Goal: Check status: Check status

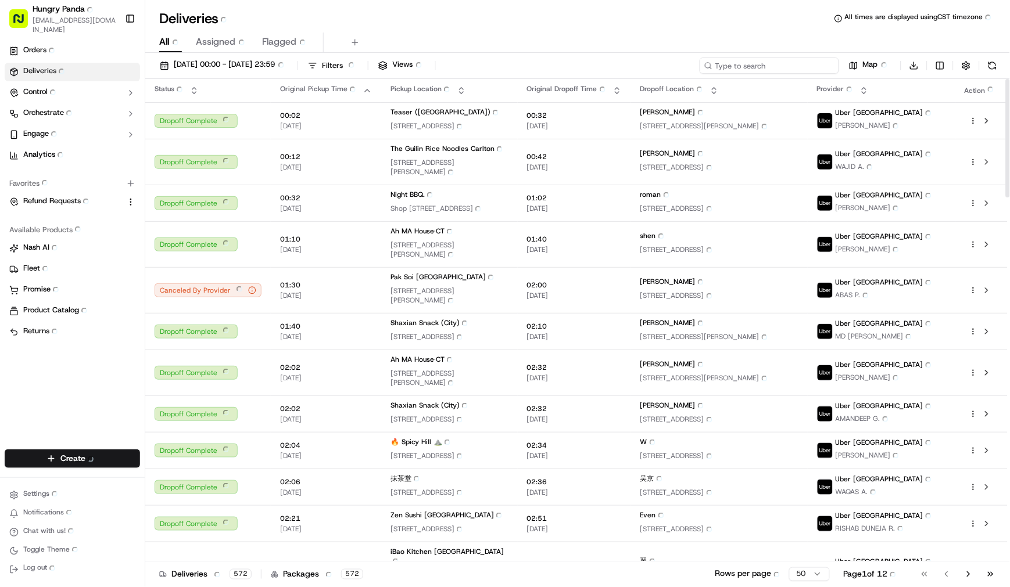
click at [766, 66] on input at bounding box center [769, 66] width 139 height 16
paste input "678806287895378594267"
type input "678806287895378594267"
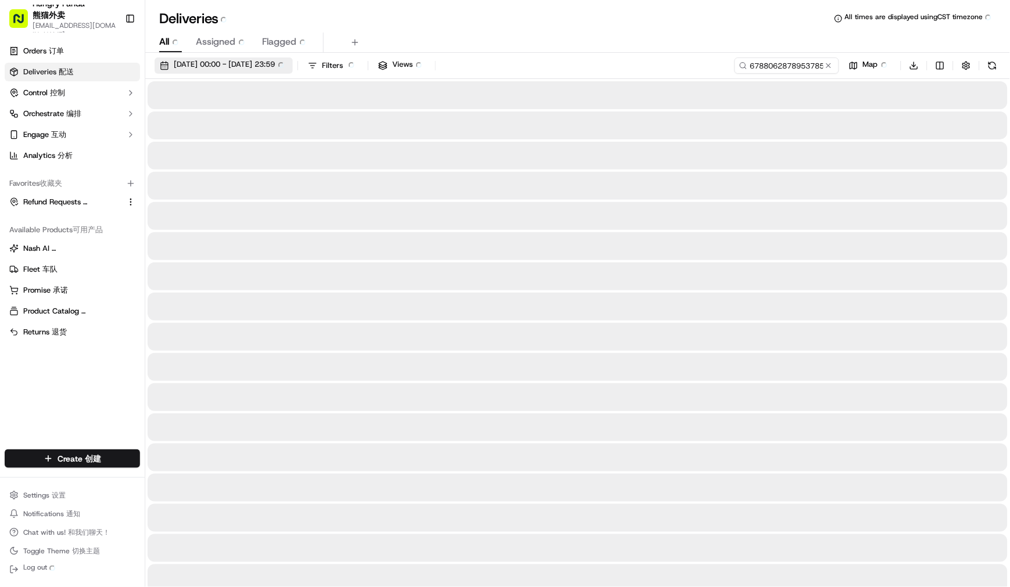
click at [230, 64] on span "[DATE] 00:00 - [DATE] 23:59 [DATE] 00:00 - [DATE] 23:59" at bounding box center [231, 65] width 114 height 13
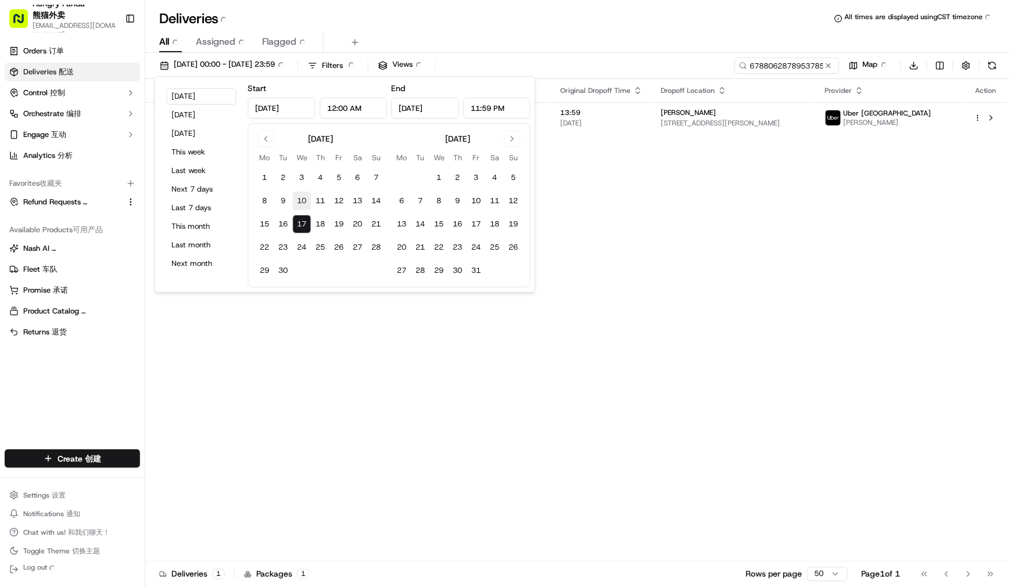
drag, startPoint x: 282, startPoint y: 176, endPoint x: 293, endPoint y: 207, distance: 33.3
click at [282, 177] on button "2" at bounding box center [283, 177] width 19 height 19
type input "[DATE]"
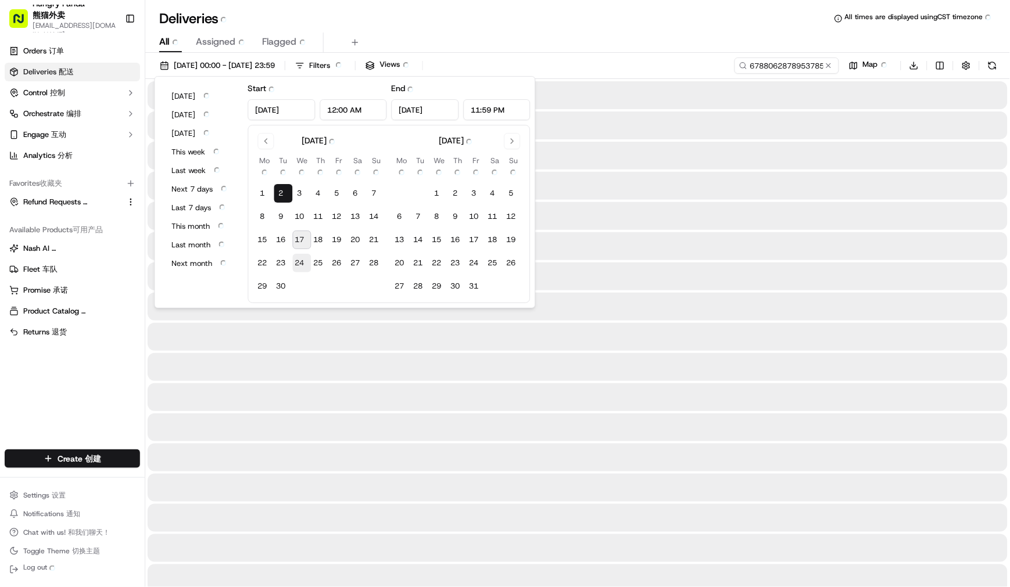
click at [300, 253] on tbody "1 1 2 2 3 3 4 4 5 5 6 6 7 7 8 8 9 9 10 10 11 11 12 12 13 13 14 14 15 15 16 16 1…" at bounding box center [321, 238] width 130 height 116
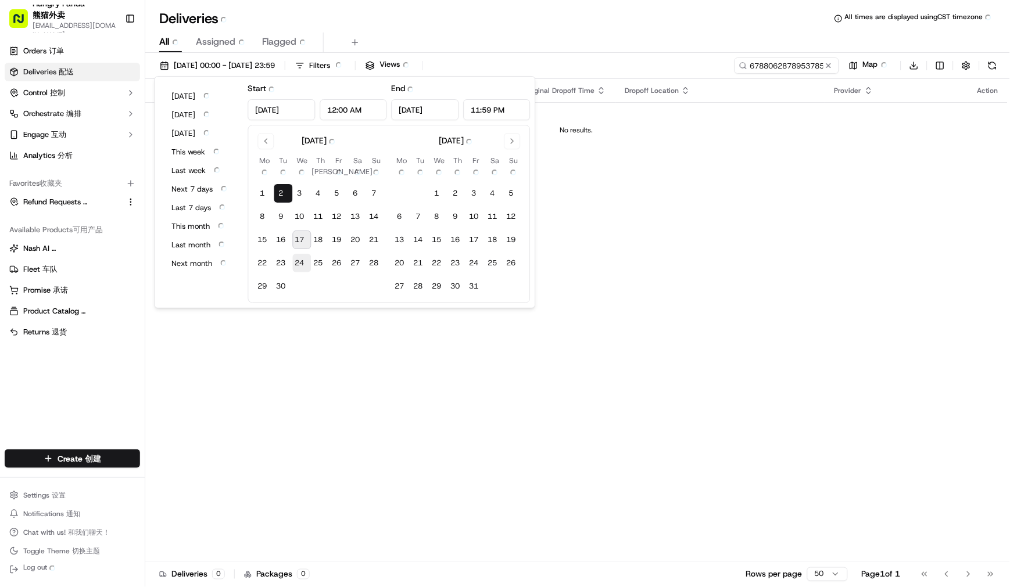
click at [294, 264] on button "24 24" at bounding box center [302, 263] width 19 height 19
type input "[DATE]"
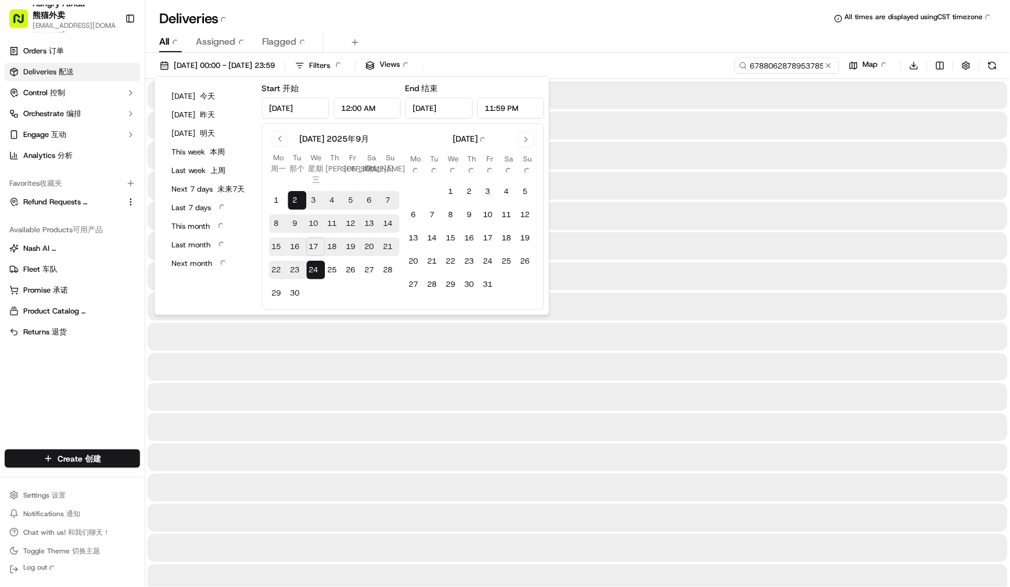
click at [308, 350] on div at bounding box center [578, 337] width 860 height 28
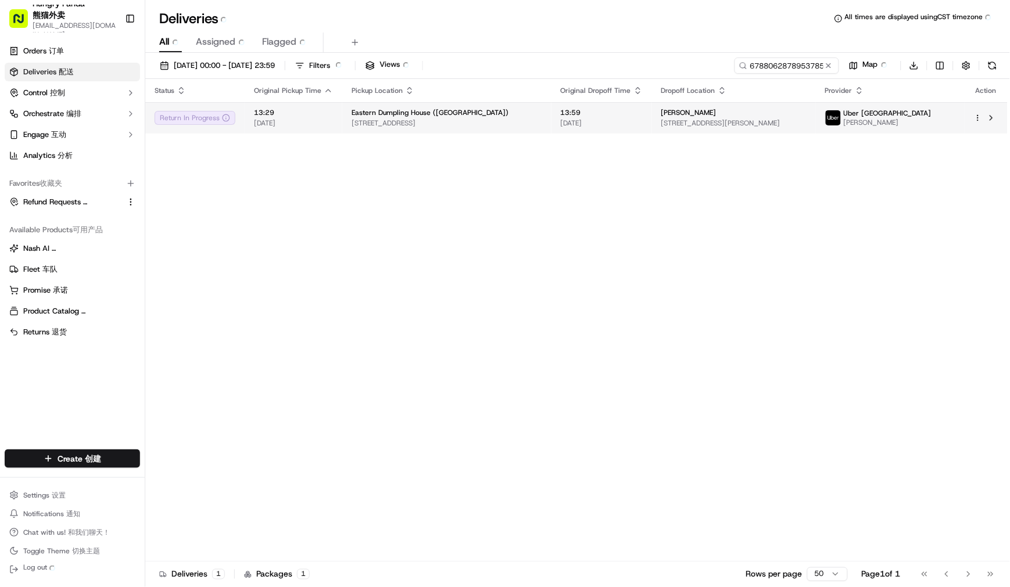
click at [718, 117] on div "[PERSON_NAME]" at bounding box center [733, 112] width 145 height 9
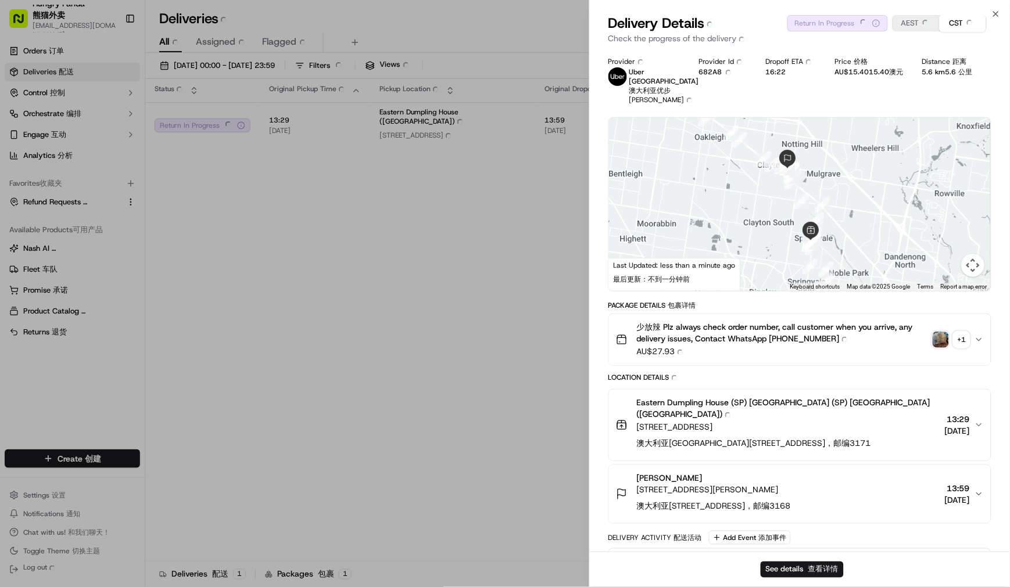
click at [943, 335] on img "button" at bounding box center [941, 340] width 16 height 16
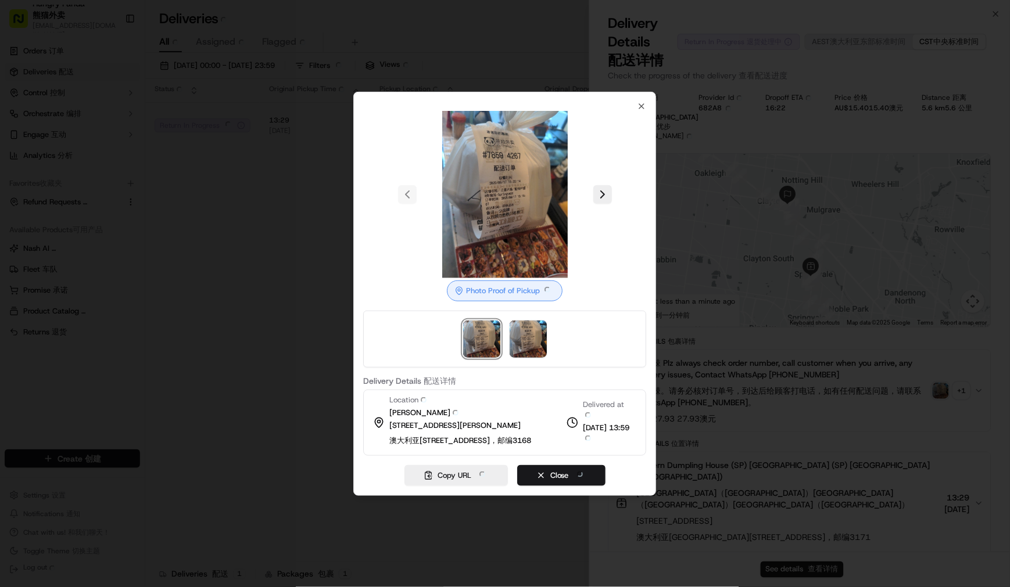
click at [642, 123] on div at bounding box center [504, 194] width 283 height 167
click at [641, 102] on icon "button" at bounding box center [641, 106] width 9 height 9
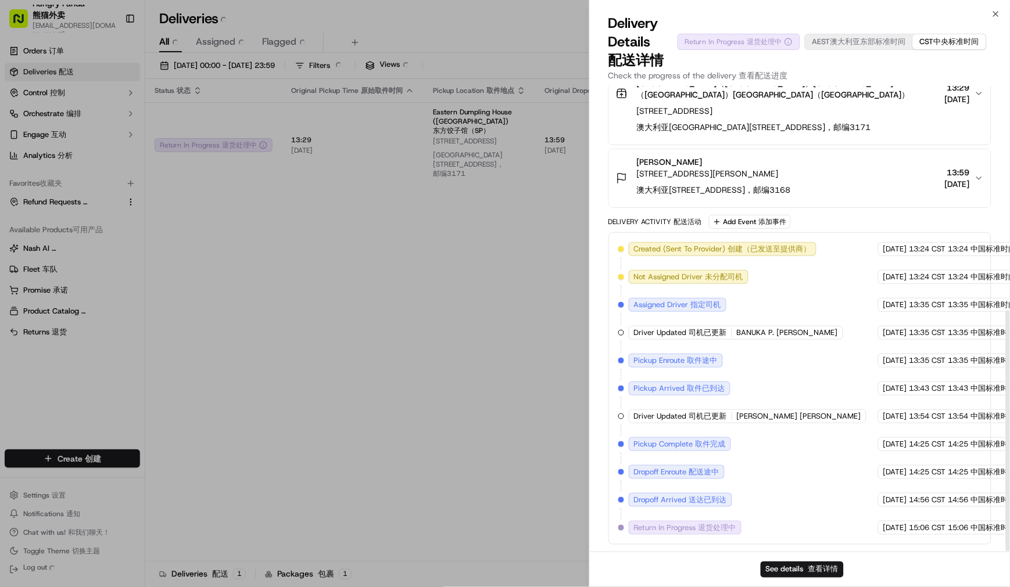
scroll to position [433, 0]
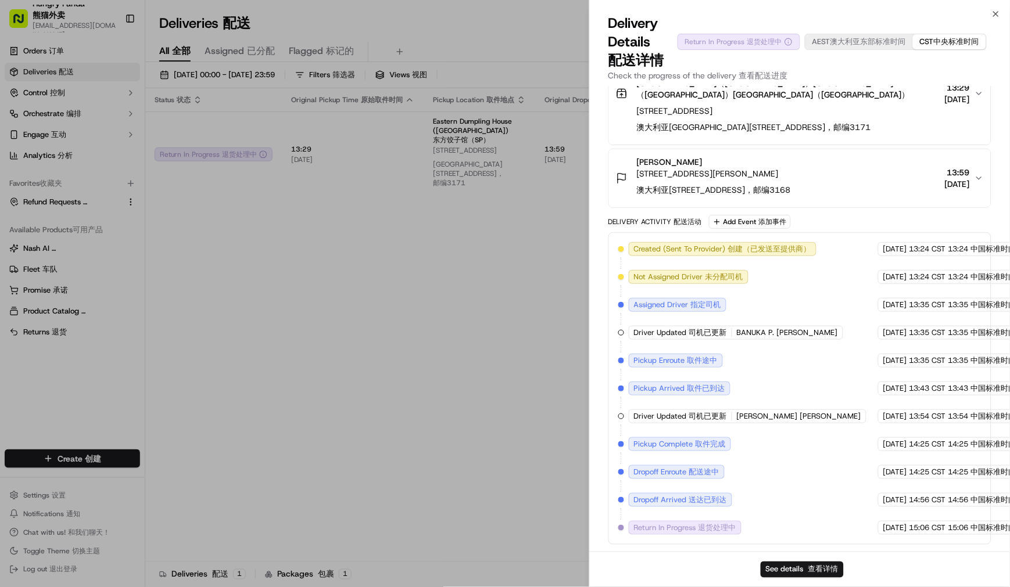
click at [965, 219] on div "Delivery Activity Delivery Activity 配送活动 Add Event Add Event 添加事件" at bounding box center [799, 222] width 383 height 14
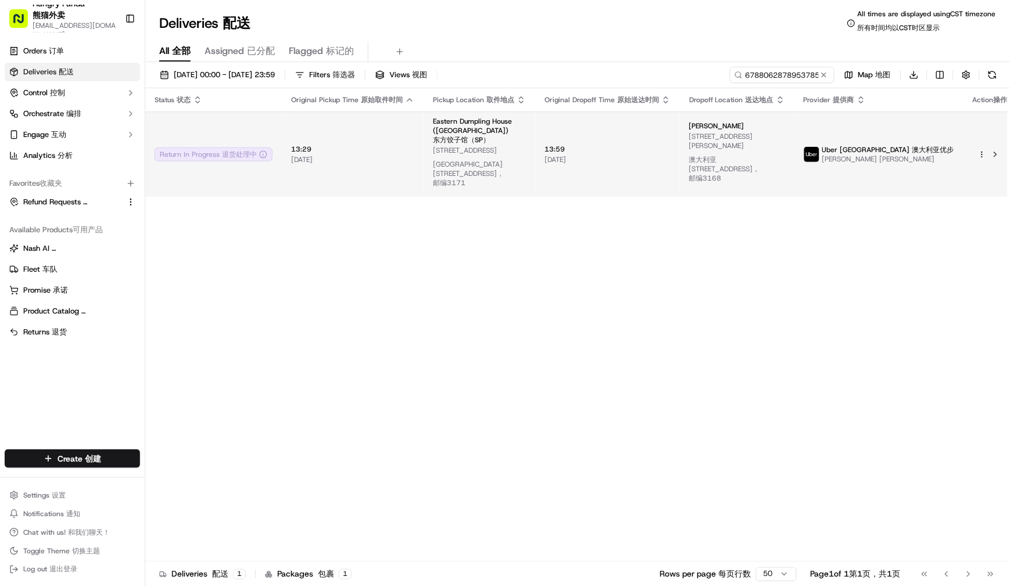
click at [492, 146] on span "[STREET_ADDRESS] [STREET_ADDRESS] 澳大利亚维多利亚州斯[STREET_ADDRESS]，邮编3171" at bounding box center [479, 169] width 93 height 46
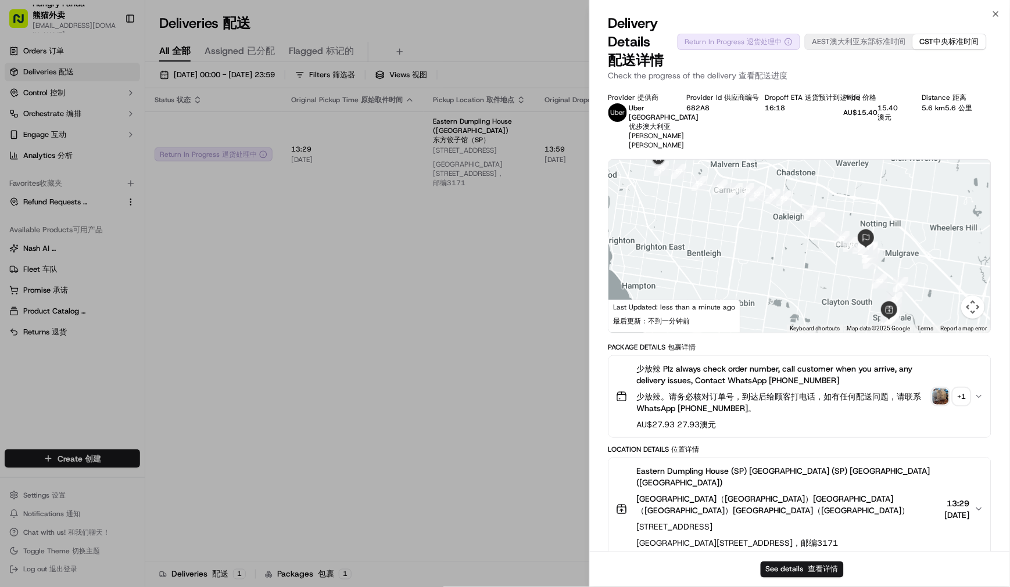
drag, startPoint x: 718, startPoint y: 288, endPoint x: 805, endPoint y: 327, distance: 95.5
click at [805, 327] on div at bounding box center [800, 246] width 382 height 173
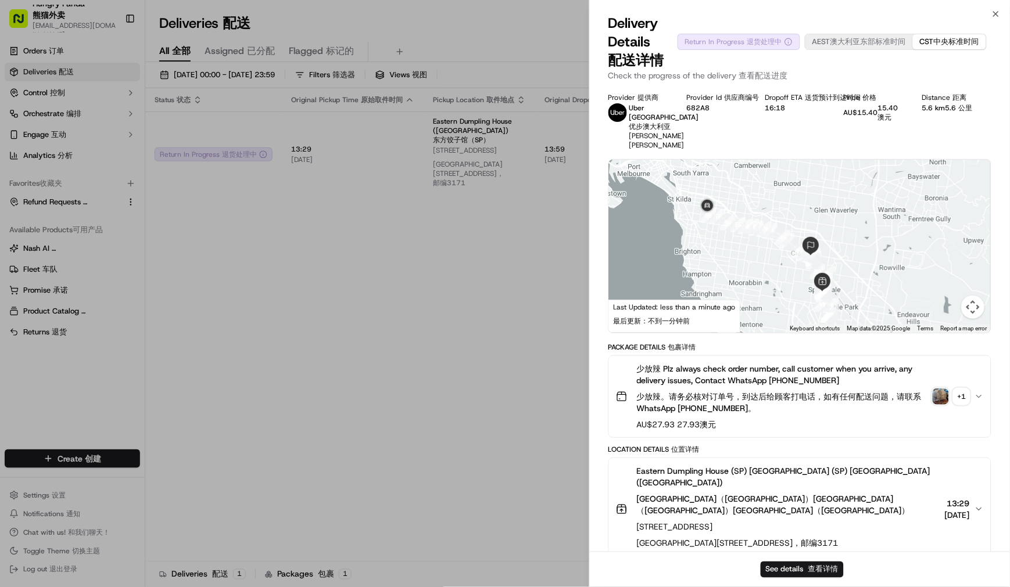
drag, startPoint x: 804, startPoint y: 326, endPoint x: 763, endPoint y: 301, distance: 47.7
click at [770, 306] on div at bounding box center [800, 246] width 382 height 173
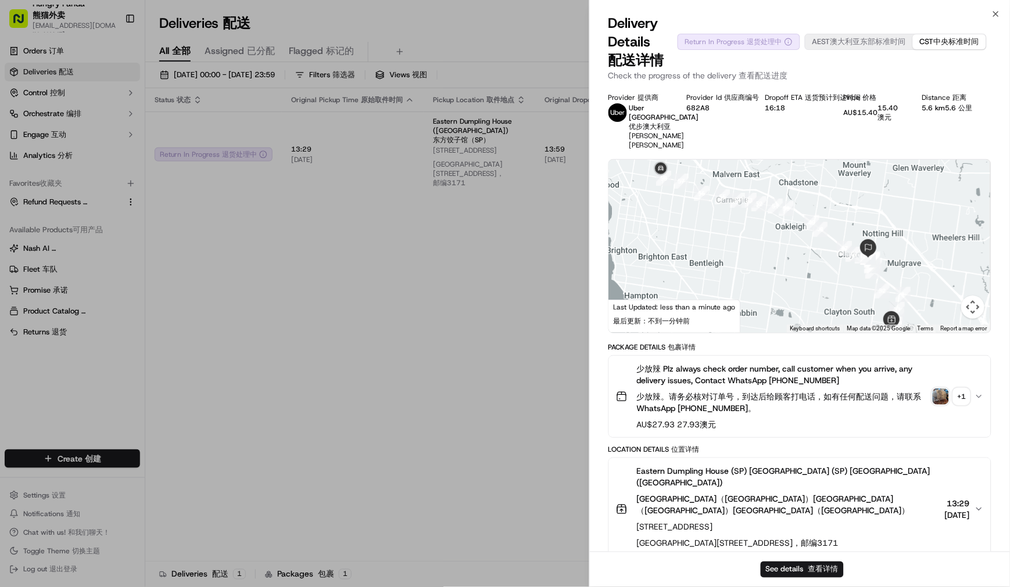
drag, startPoint x: 842, startPoint y: 269, endPoint x: 802, endPoint y: 254, distance: 43.4
click at [802, 254] on div at bounding box center [800, 246] width 382 height 173
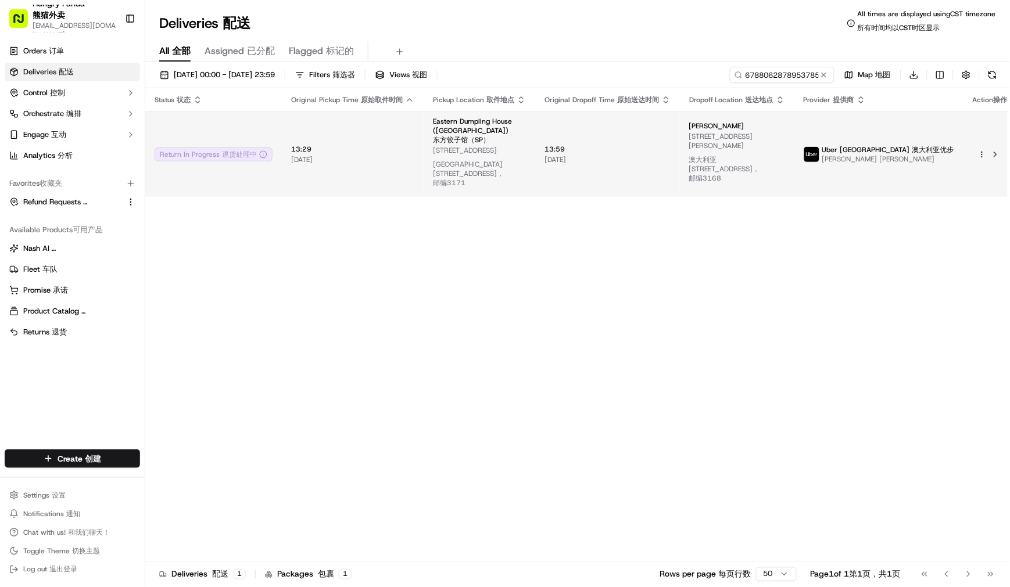
click at [653, 145] on span "13:59 13:59" at bounding box center [607, 149] width 126 height 9
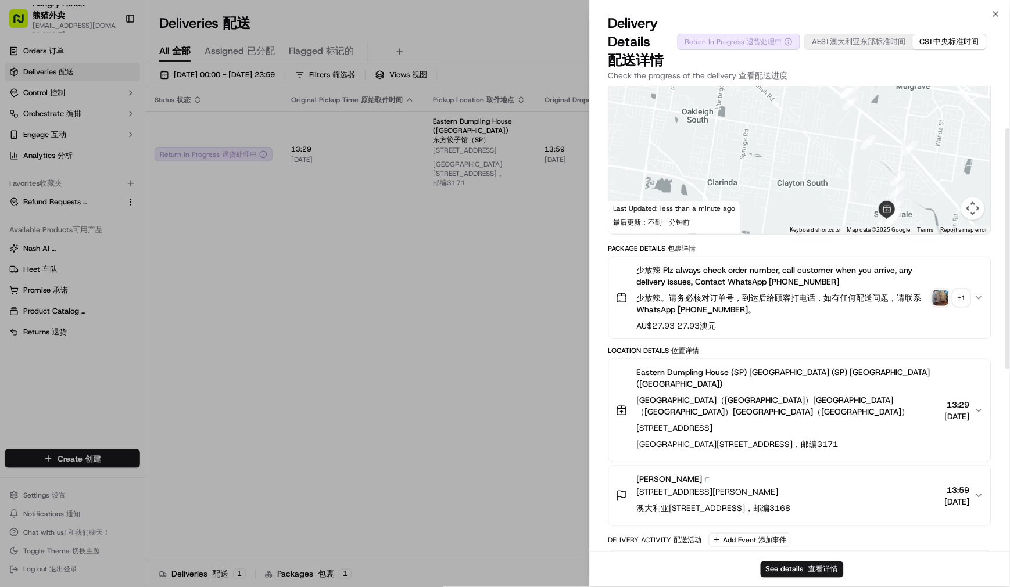
scroll to position [129, 0]
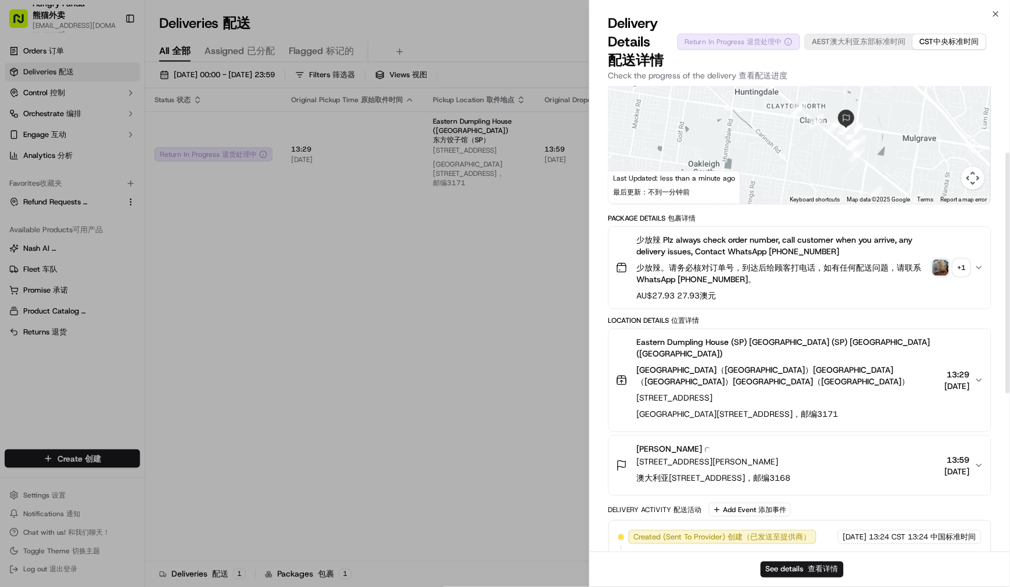
drag, startPoint x: 736, startPoint y: 187, endPoint x: 744, endPoint y: 223, distance: 37.4
click at [744, 204] on div at bounding box center [800, 117] width 382 height 173
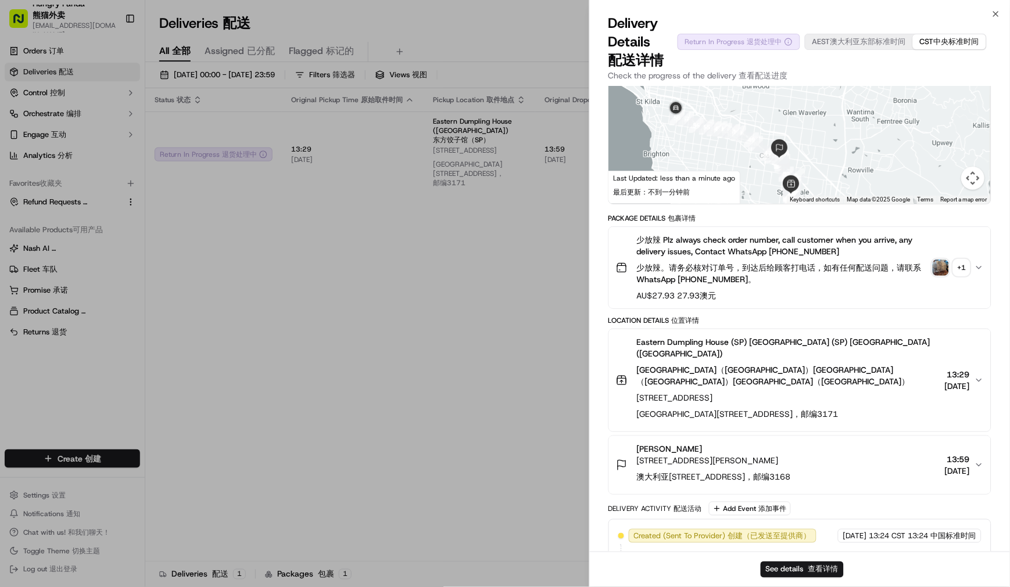
click at [944, 276] on img "button" at bounding box center [941, 268] width 16 height 16
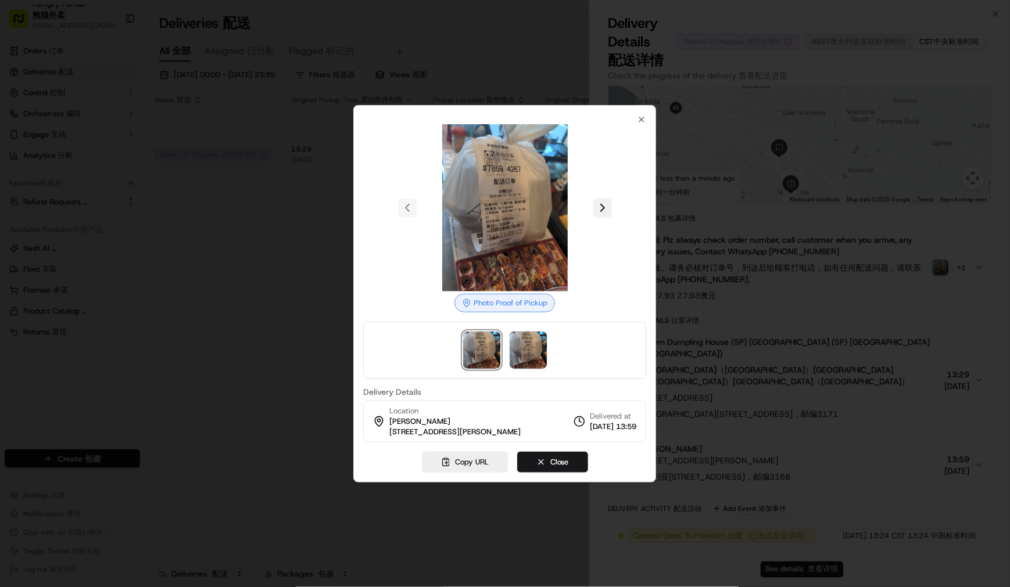
click at [598, 210] on div at bounding box center [504, 207] width 283 height 167
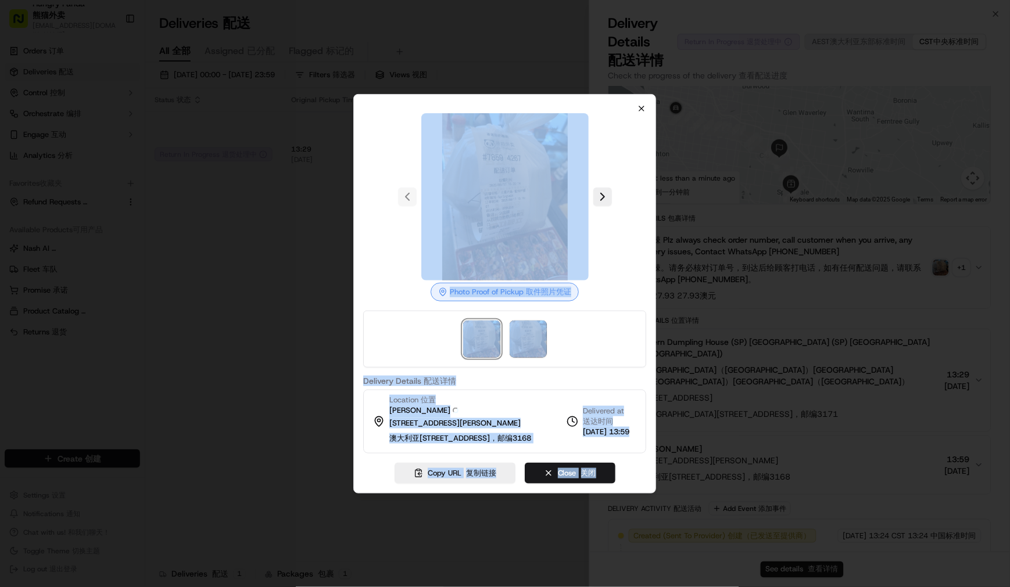
click at [637, 99] on div "Photo Proof of Pickup Photo Proof of Pickup 取件照片凭证 Delivery Details Delivery De…" at bounding box center [504, 294] width 303 height 400
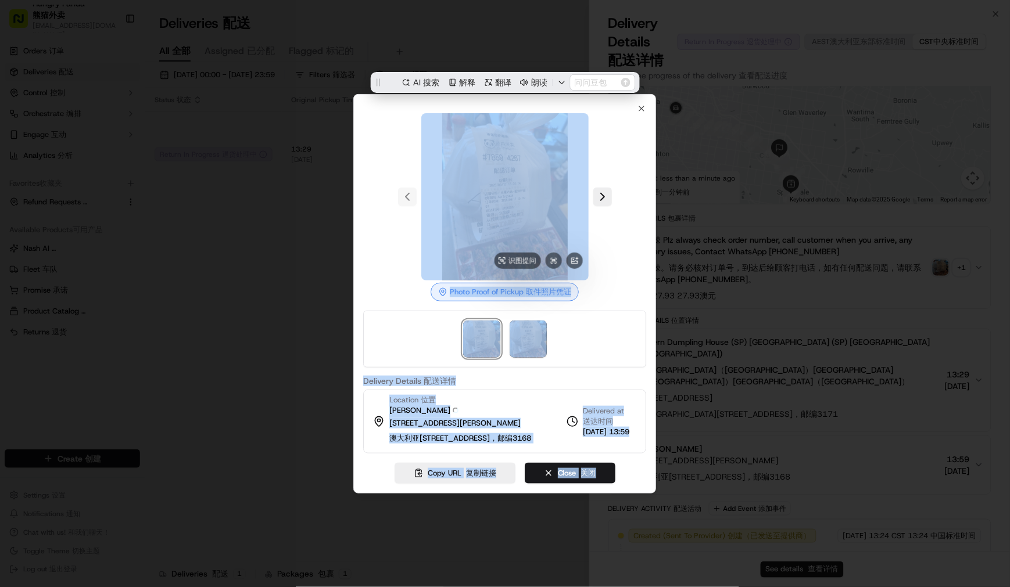
scroll to position [0, 0]
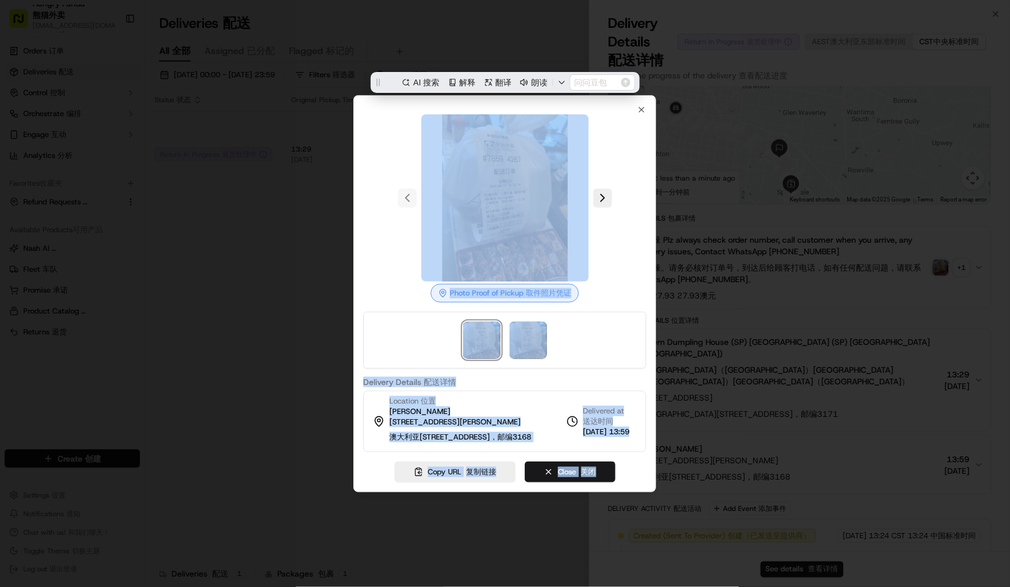
click at [637, 114] on div at bounding box center [504, 197] width 283 height 167
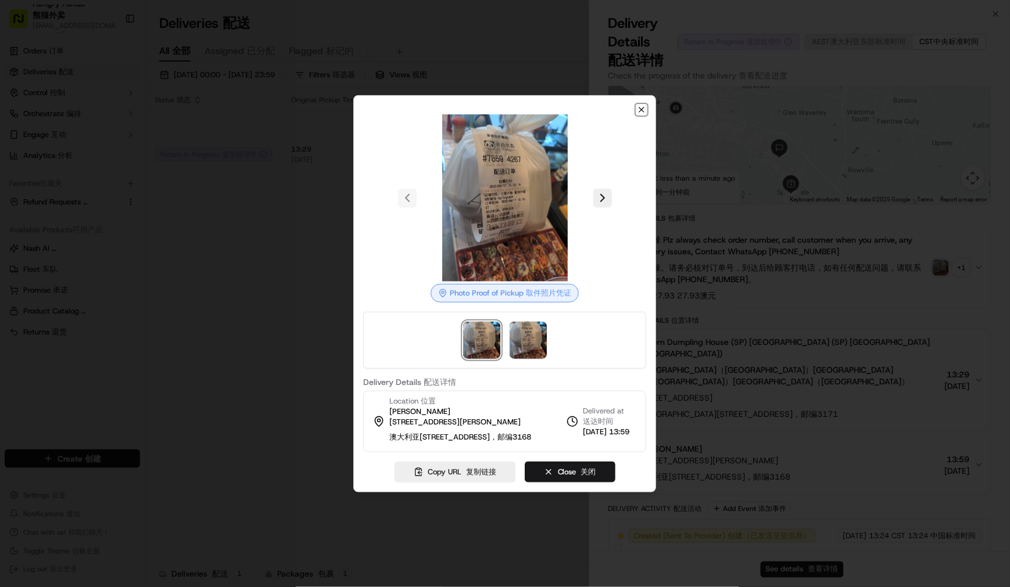
click at [639, 105] on icon "button" at bounding box center [641, 109] width 9 height 9
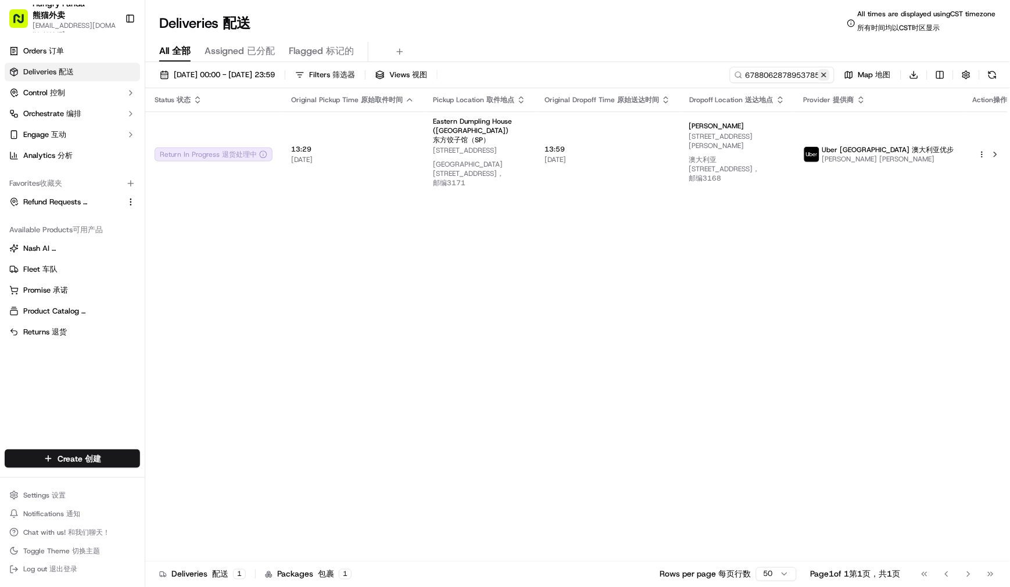
click at [820, 74] on button at bounding box center [824, 75] width 12 height 12
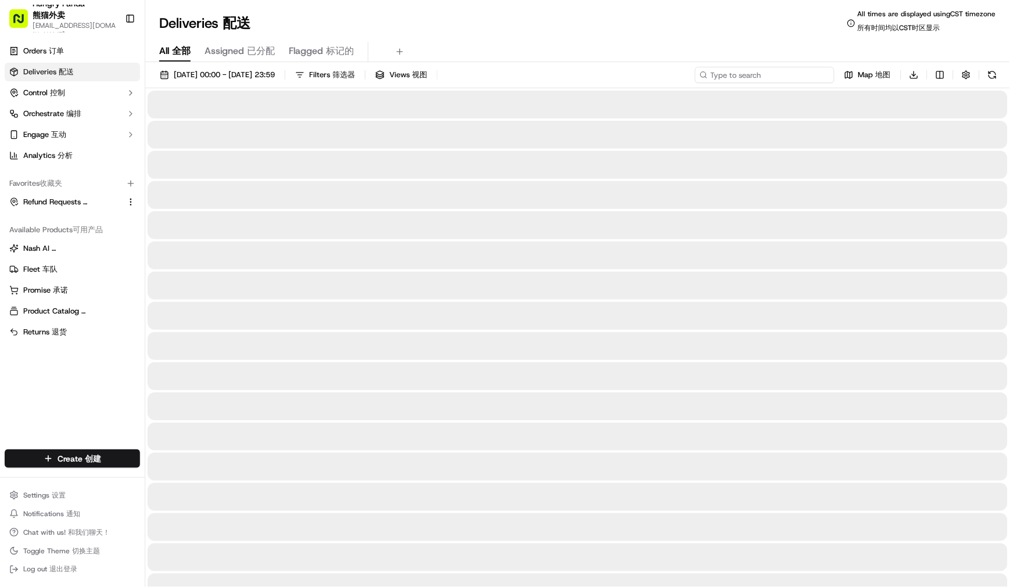
click at [773, 77] on input at bounding box center [764, 75] width 139 height 16
paste input "678806287895378594267"
type input "678806287895378594267"
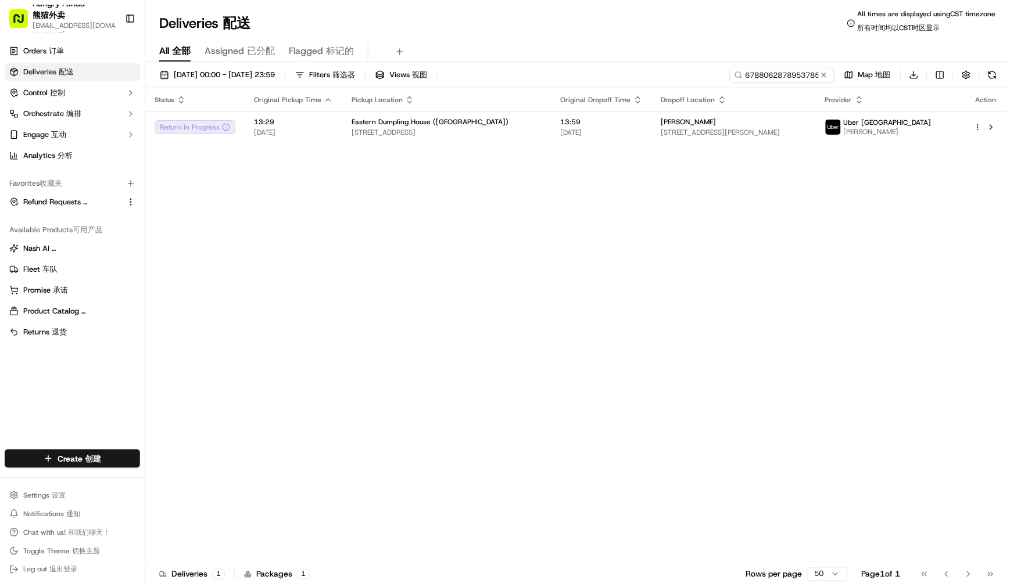
click at [704, 74] on div "[DATE] 00:00 - [DATE] 23:59 Filters Filters 筛选器 Views Views 视图 6788062878953785…" at bounding box center [577, 77] width 865 height 21
click at [564, 123] on span "13:59" at bounding box center [602, 121] width 82 height 9
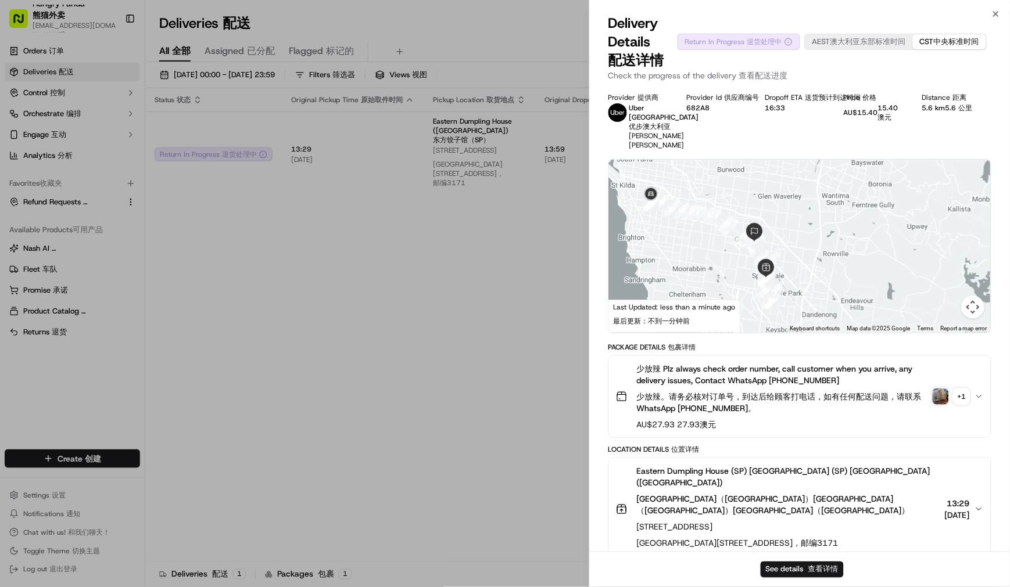
click at [870, 454] on div "Location Details Location Details 位置详情" at bounding box center [799, 449] width 383 height 9
